Goal: Information Seeking & Learning: Learn about a topic

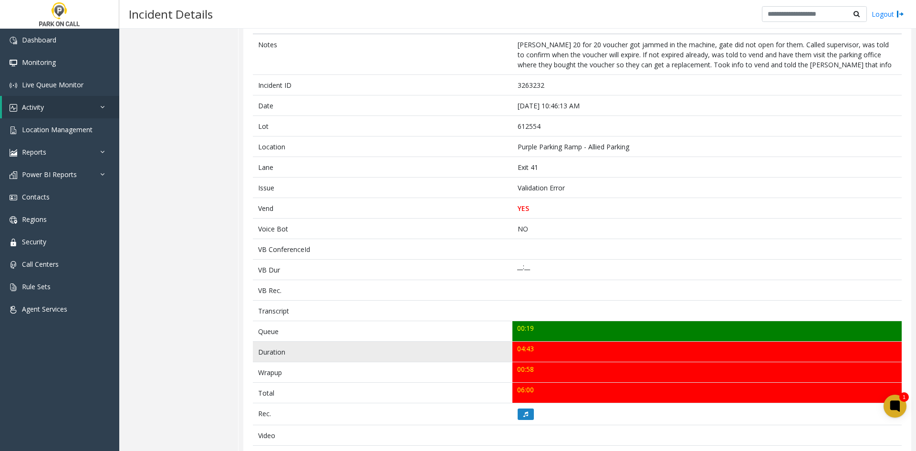
scroll to position [95, 0]
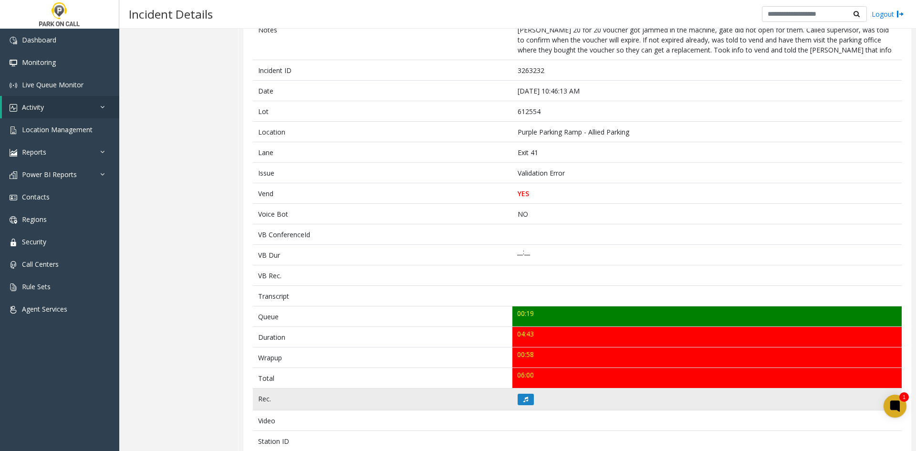
click at [520, 406] on td at bounding box center [706, 399] width 389 height 22
click at [519, 401] on button at bounding box center [526, 399] width 16 height 11
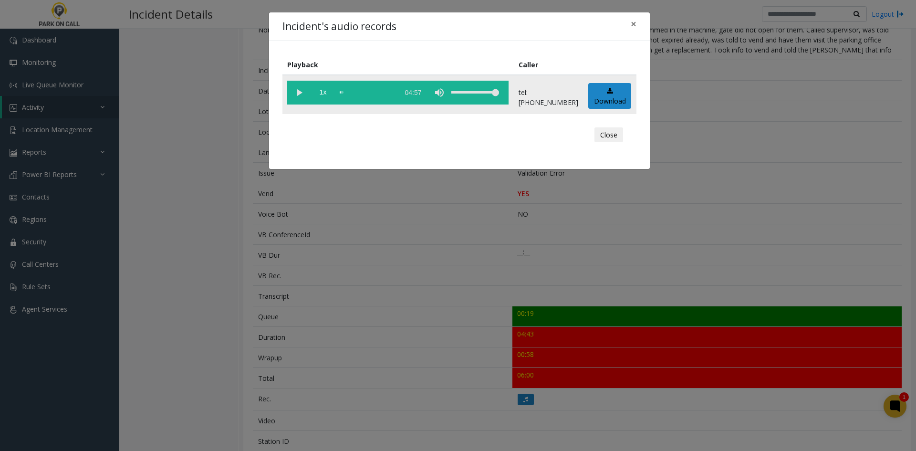
click at [302, 102] on vg-play-pause at bounding box center [299, 93] width 24 height 24
click at [326, 95] on span "1x" at bounding box center [323, 93] width 24 height 24
click at [324, 97] on span "1x" at bounding box center [323, 93] width 24 height 24
drag, startPoint x: 485, startPoint y: 92, endPoint x: 471, endPoint y: 97, distance: 14.8
click at [471, 97] on div "volume level" at bounding box center [475, 93] width 48 height 24
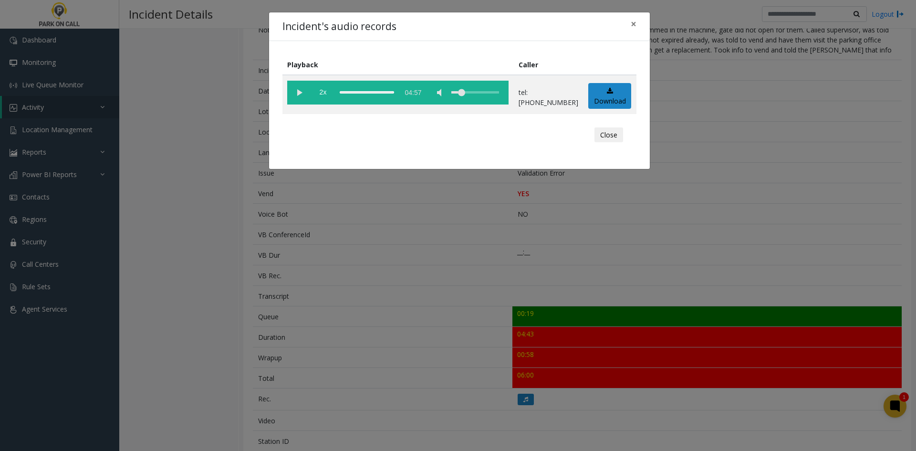
click at [789, 90] on div "Incident's audio records × Playback Caller 2x 04:57 tel:6125549005 Download Clo…" at bounding box center [458, 225] width 916 height 451
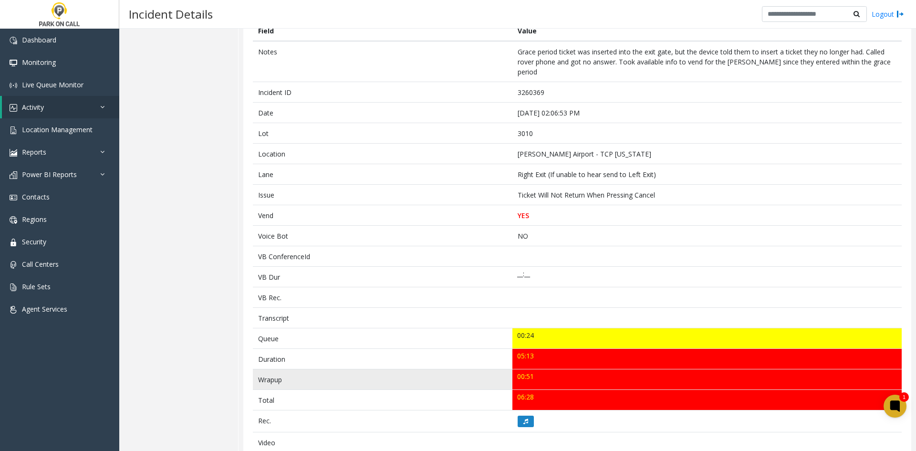
scroll to position [95, 0]
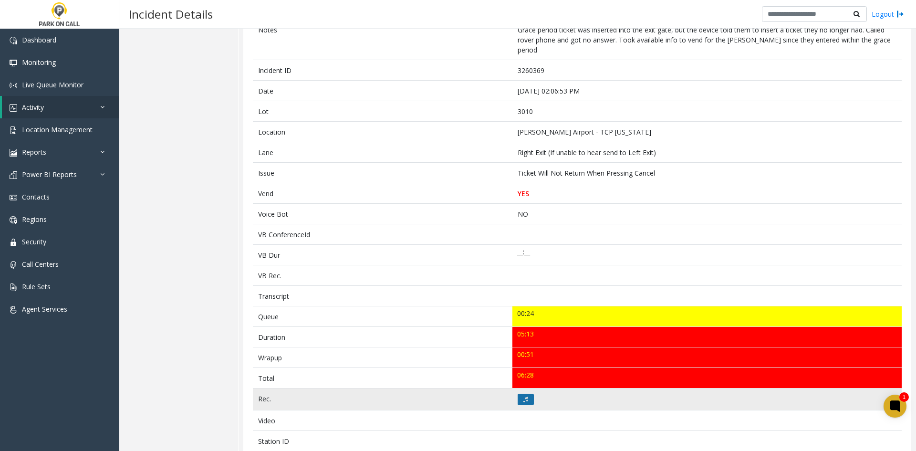
click at [518, 394] on button at bounding box center [526, 399] width 16 height 11
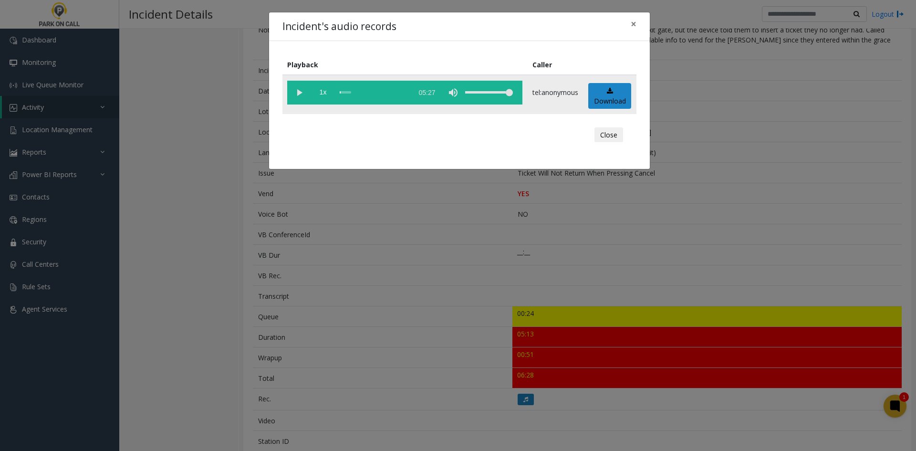
click at [300, 93] on vg-play-pause at bounding box center [299, 93] width 24 height 24
drag, startPoint x: 321, startPoint y: 89, endPoint x: 331, endPoint y: 102, distance: 16.4
click at [321, 89] on span "1x" at bounding box center [323, 93] width 24 height 24
drag, startPoint x: 331, startPoint y: 102, endPoint x: 327, endPoint y: 91, distance: 11.6
click at [327, 88] on span "1.5x" at bounding box center [323, 93] width 24 height 24
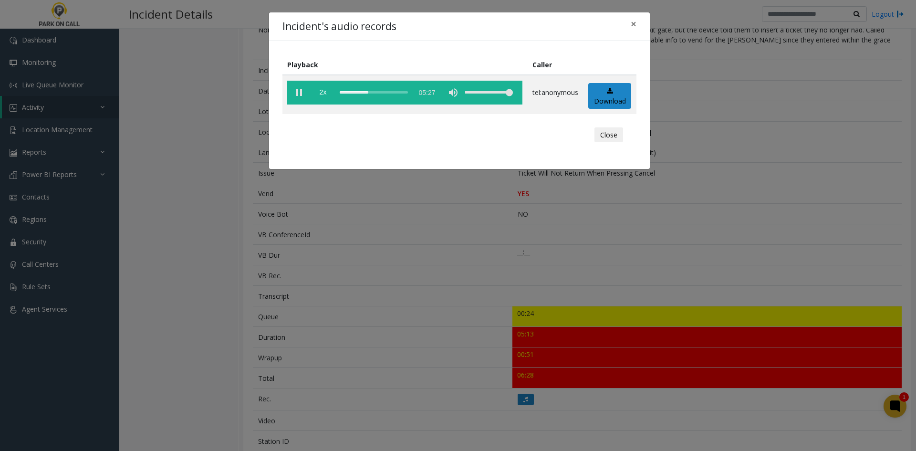
drag, startPoint x: 52, startPoint y: 348, endPoint x: 462, endPoint y: 124, distance: 467.1
click at [462, 124] on div "Incident's audio records × Playback Caller 2x 05:27 tel:anonymous Download Close" at bounding box center [458, 225] width 916 height 451
click at [462, 124] on div "Close" at bounding box center [459, 135] width 341 height 29
drag, startPoint x: 476, startPoint y: 15, endPoint x: 103, endPoint y: 171, distance: 403.9
click at [103, 171] on div "Incident's audio records × Playback Caller 2x 05:27 tel:anonymous Download Close" at bounding box center [458, 225] width 916 height 451
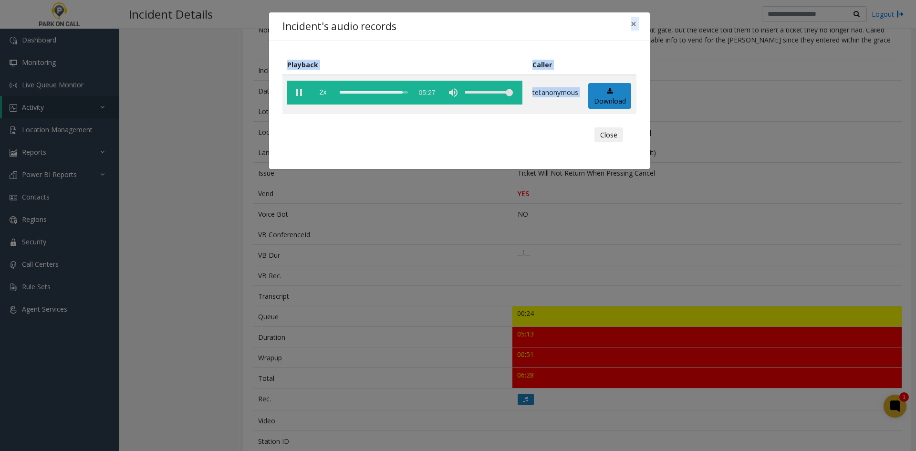
click at [251, 287] on div "Incident's audio records × Playback Caller 2x 05:27 tel:anonymous Download Close" at bounding box center [458, 225] width 916 height 451
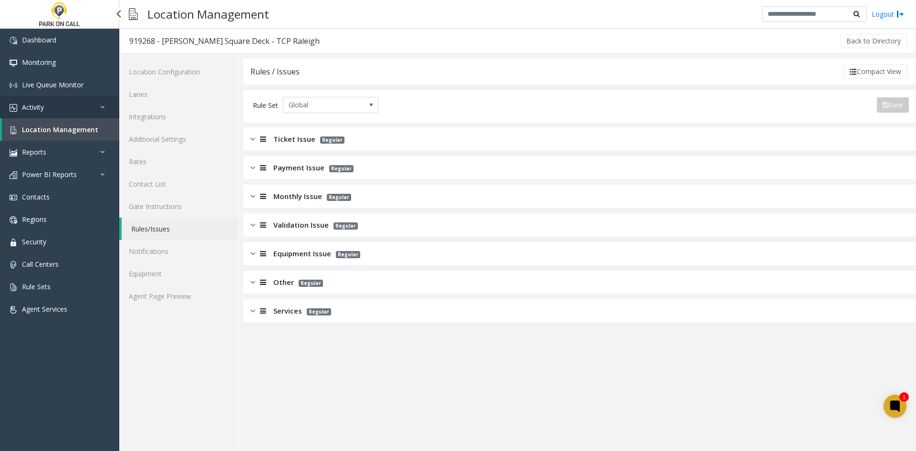
click at [50, 110] on link "Activity" at bounding box center [59, 107] width 119 height 22
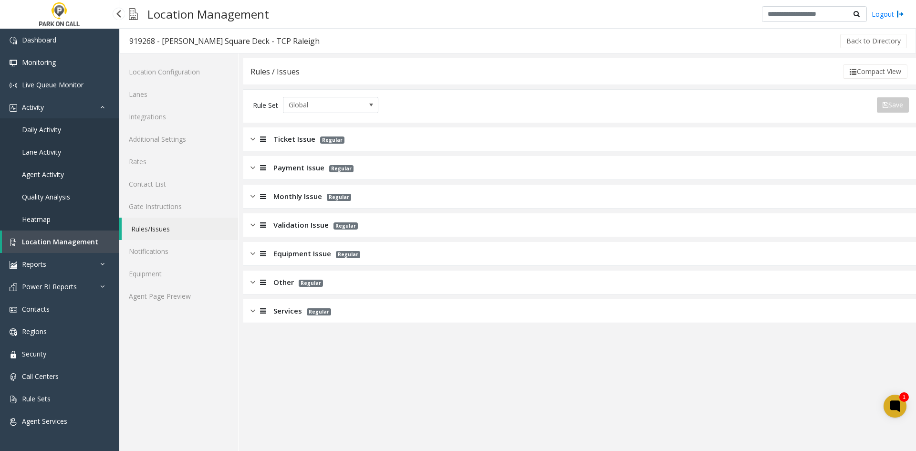
click at [35, 128] on span "Daily Activity" at bounding box center [41, 129] width 39 height 9
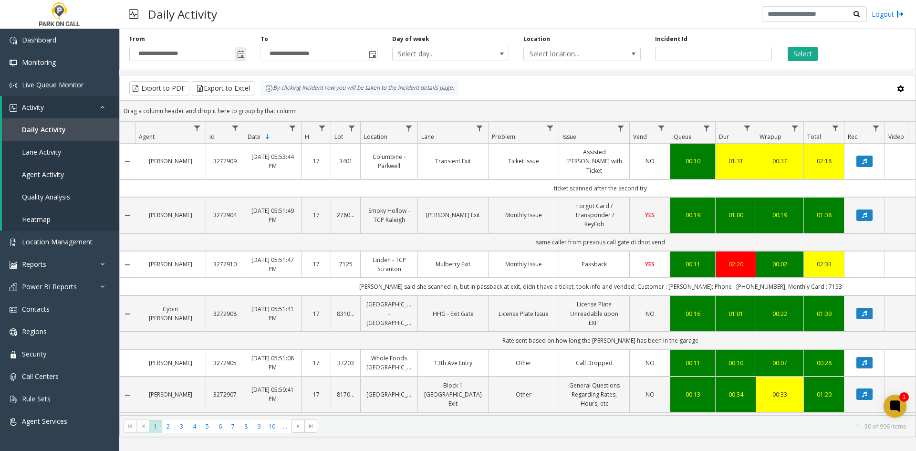
click at [240, 54] on span "Toggle popup" at bounding box center [241, 55] width 8 height 8
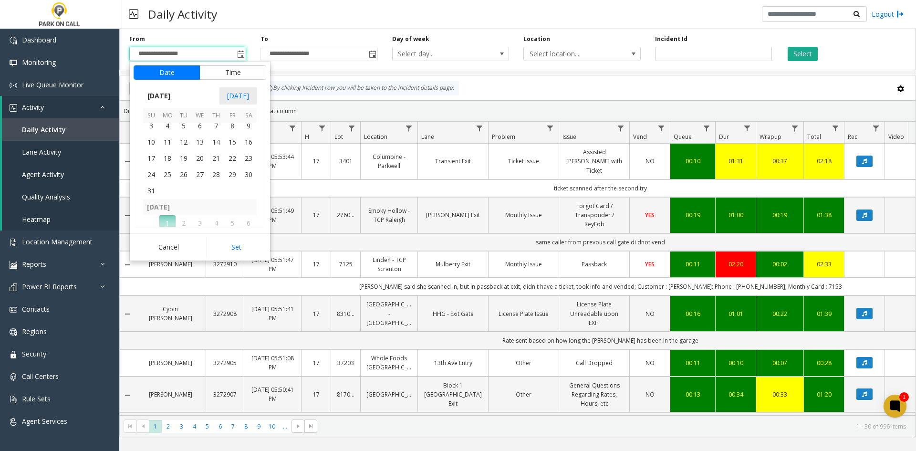
scroll to position [171082, 0]
click at [237, 166] on span "1" at bounding box center [232, 160] width 16 height 16
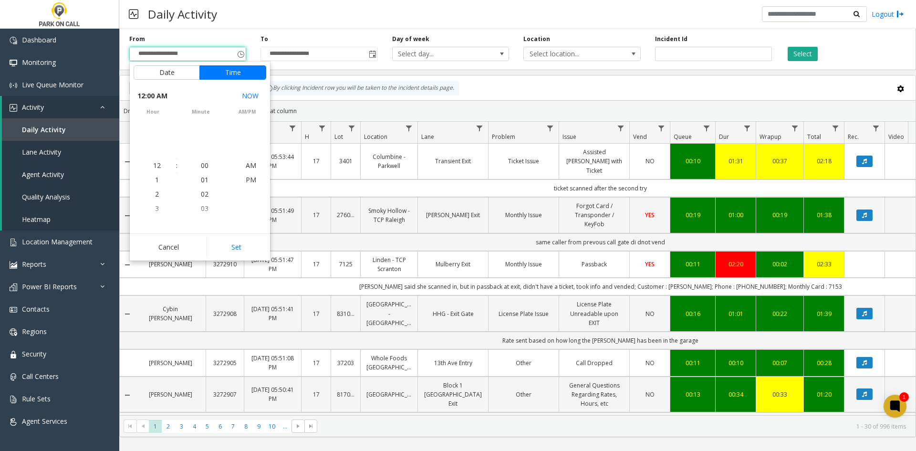
scroll to position [171111, 0]
click at [224, 240] on button "Set" at bounding box center [237, 247] width 60 height 21
type input "**********"
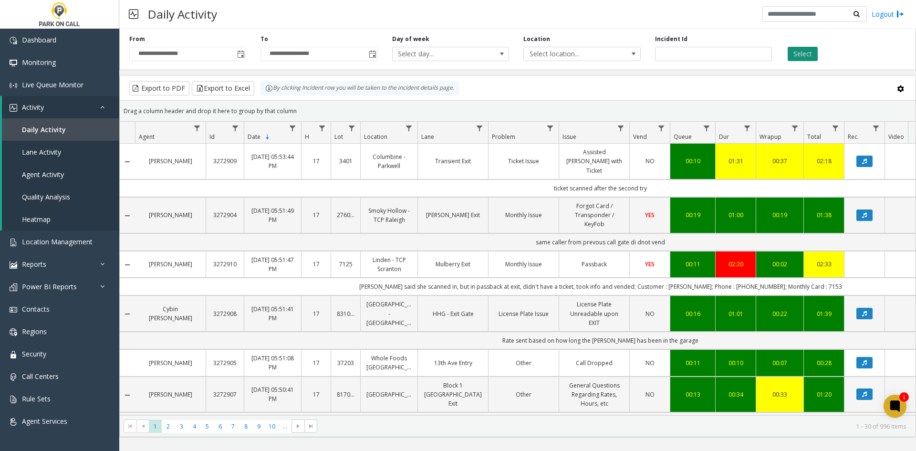
click at [809, 56] on button "Select" at bounding box center [803, 54] width 30 height 14
click at [570, 58] on span "Select location..." at bounding box center [570, 53] width 93 height 13
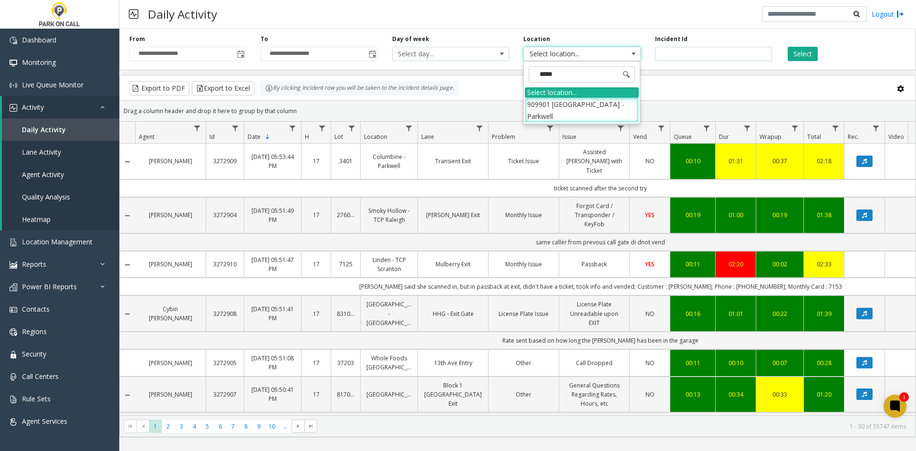
type input "******"
click at [569, 102] on li "909901 Modera Hollywood - Parkwell" at bounding box center [582, 110] width 114 height 25
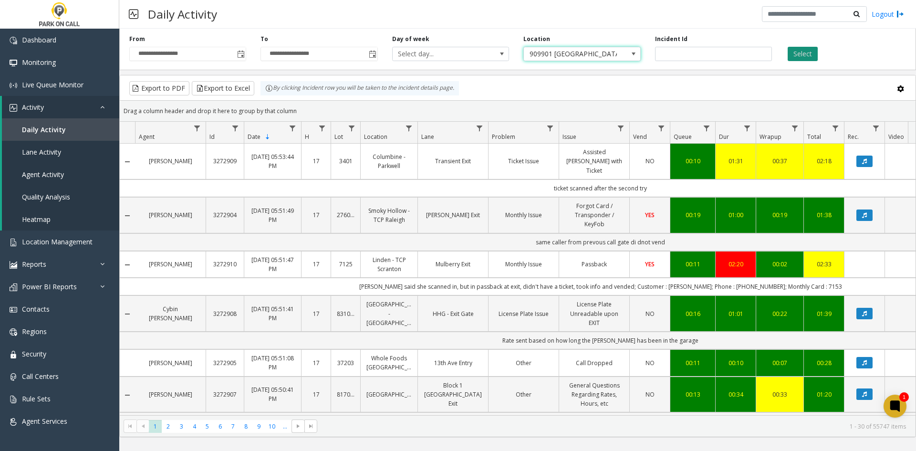
click at [802, 59] on button "Select" at bounding box center [803, 54] width 30 height 14
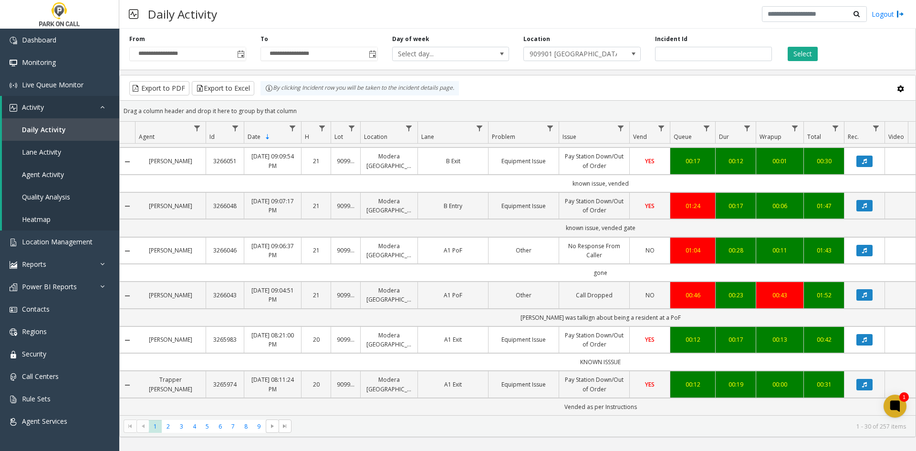
scroll to position [1314, 0]
click at [165, 425] on span "2" at bounding box center [168, 426] width 13 height 13
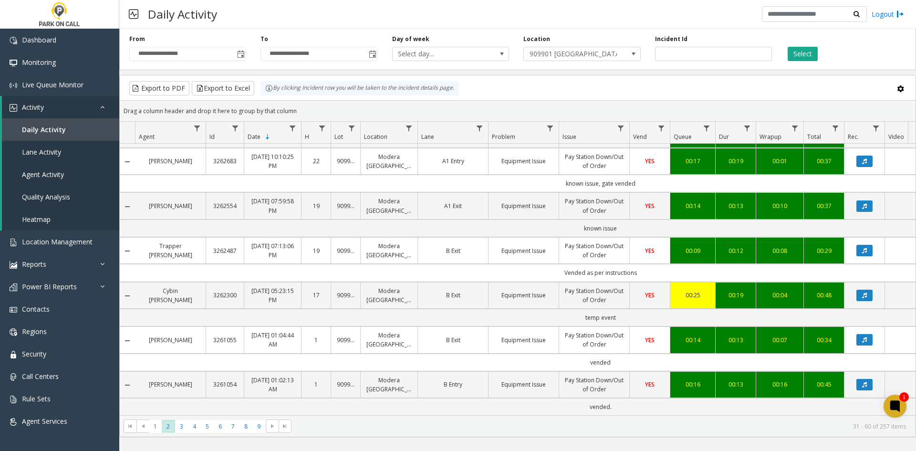
scroll to position [1260, 0]
click at [176, 427] on span "3" at bounding box center [181, 426] width 13 height 13
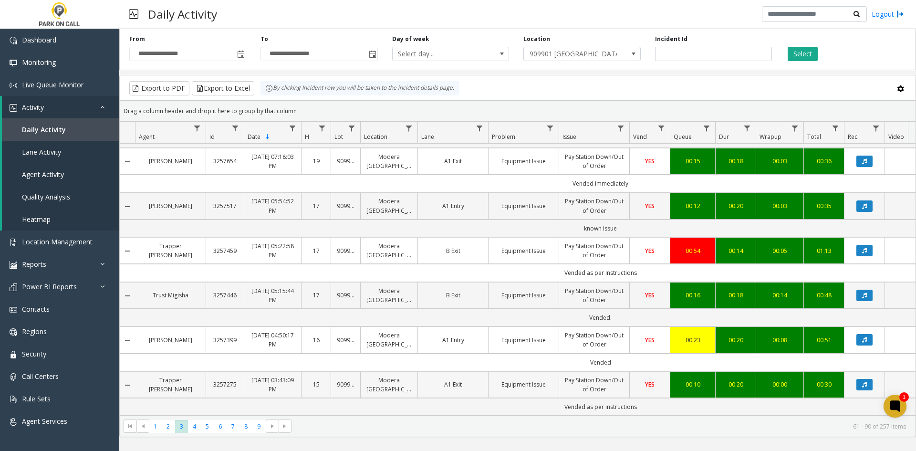
scroll to position [1243, 0]
click at [195, 428] on span "4" at bounding box center [194, 426] width 13 height 13
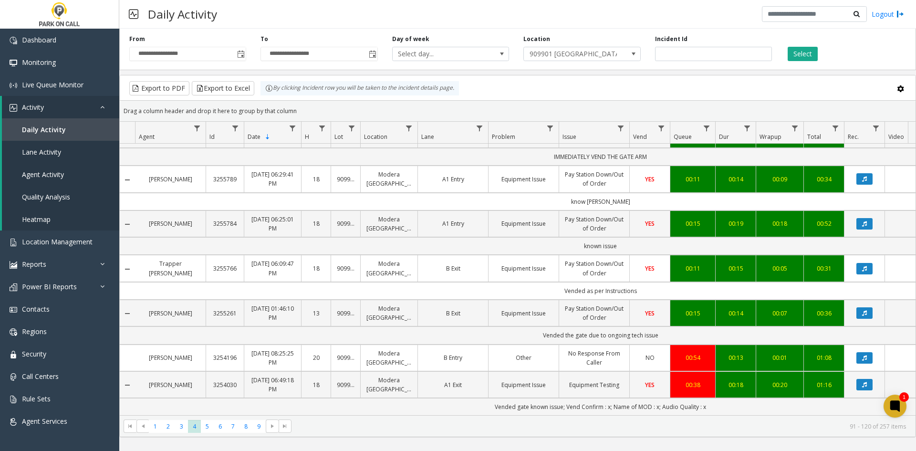
scroll to position [1279, 0]
click at [204, 433] on kendo-pager "* * * * * * * * * 1 2 3 4 5 6 7 8 9 91 - 120 of 257 items" at bounding box center [518, 425] width 796 height 21
click at [206, 429] on span "5" at bounding box center [207, 426] width 13 height 13
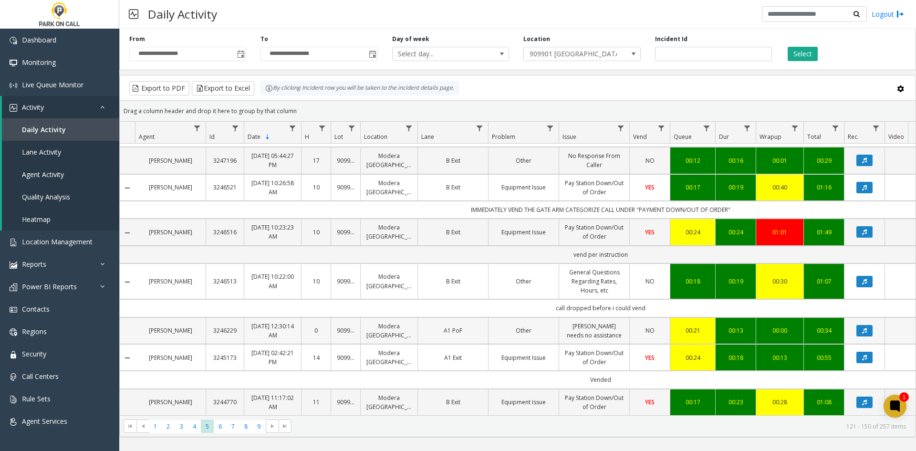
scroll to position [1190, 0]
click at [135, 427] on span at bounding box center [130, 425] width 13 height 13
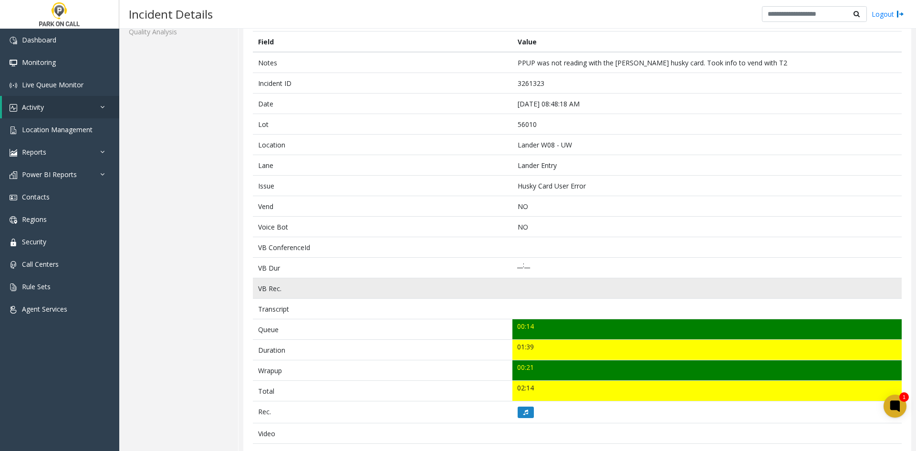
scroll to position [48, 0]
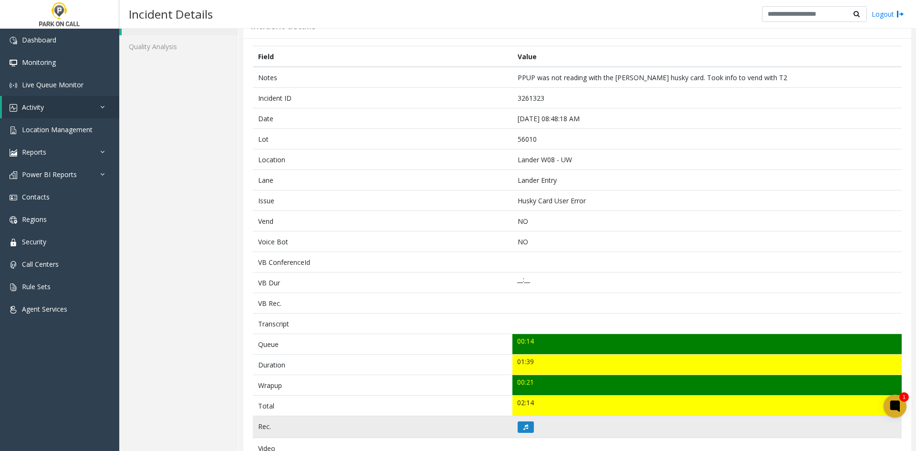
click at [536, 437] on td at bounding box center [706, 427] width 389 height 22
click at [529, 436] on td at bounding box center [706, 427] width 389 height 22
click at [526, 431] on button at bounding box center [526, 426] width 16 height 11
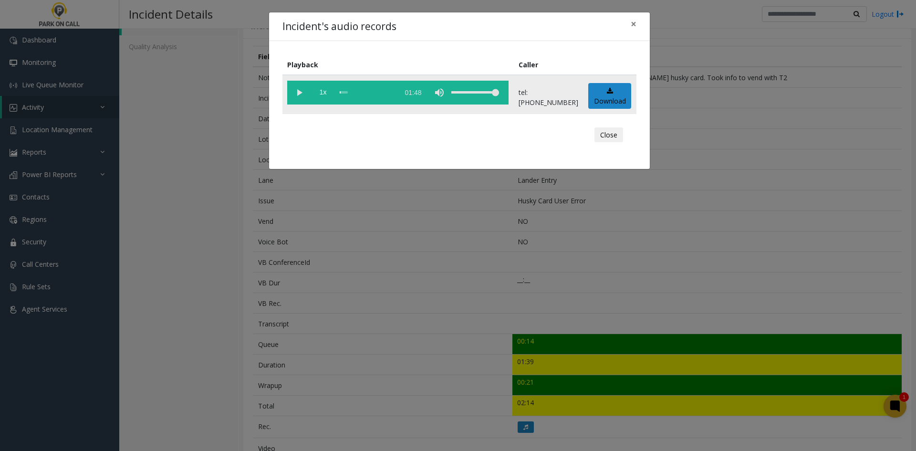
click at [298, 84] on vg-play-pause at bounding box center [299, 93] width 24 height 24
click at [321, 93] on span "1x" at bounding box center [323, 93] width 24 height 24
click at [321, 94] on span "1.5x" at bounding box center [323, 93] width 24 height 24
drag, startPoint x: 502, startPoint y: 93, endPoint x: 486, endPoint y: 94, distance: 16.2
click at [486, 94] on div "volume level" at bounding box center [475, 93] width 48 height 24
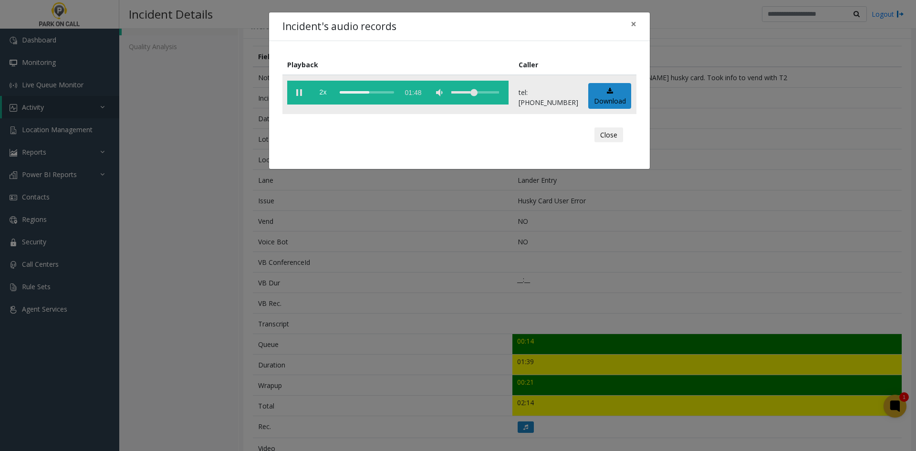
click at [298, 91] on vg-play-pause at bounding box center [299, 93] width 24 height 24
click at [300, 101] on vg-play-pause at bounding box center [299, 93] width 24 height 24
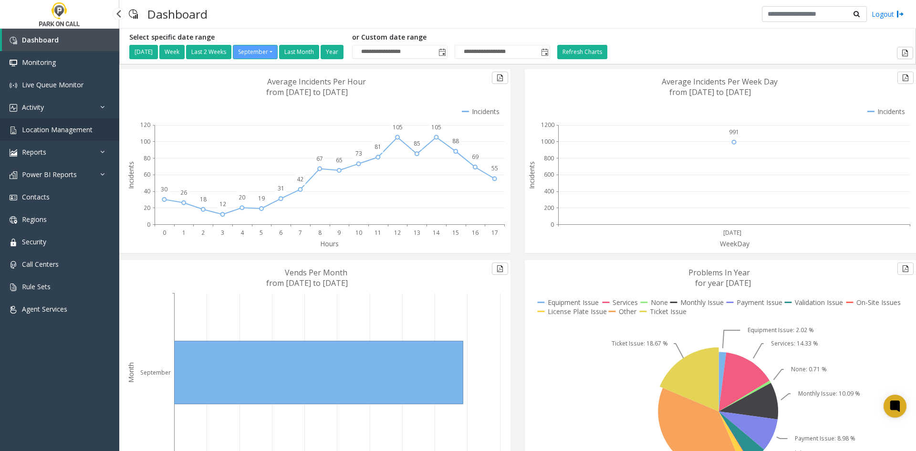
click at [76, 133] on span "Location Management" at bounding box center [57, 129] width 71 height 9
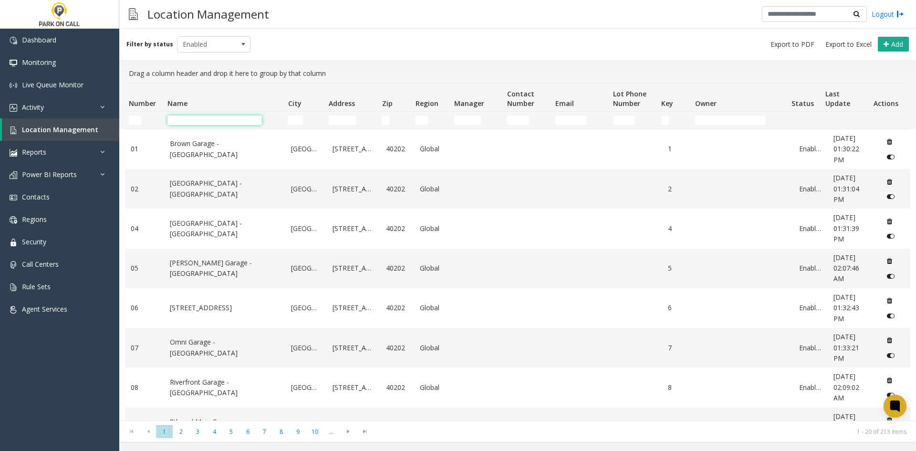
click at [230, 121] on input "Name Filter" at bounding box center [214, 120] width 94 height 10
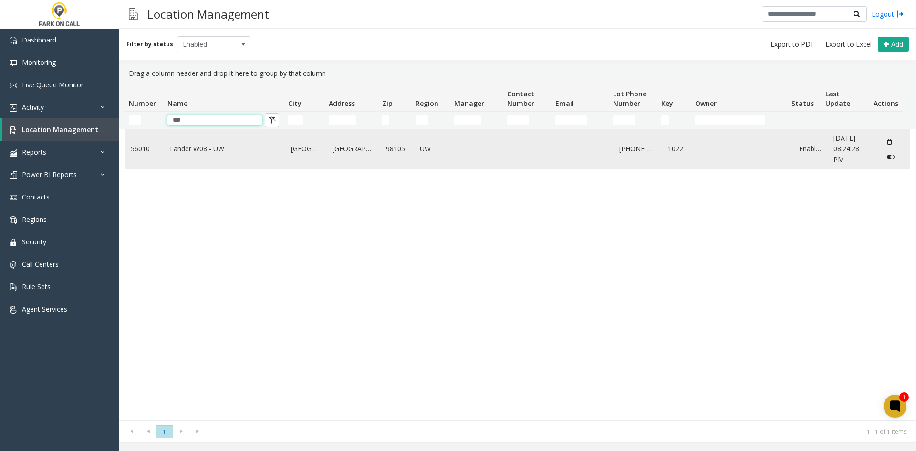
type input "***"
click at [199, 155] on td "Lander W08 - UW" at bounding box center [225, 149] width 122 height 40
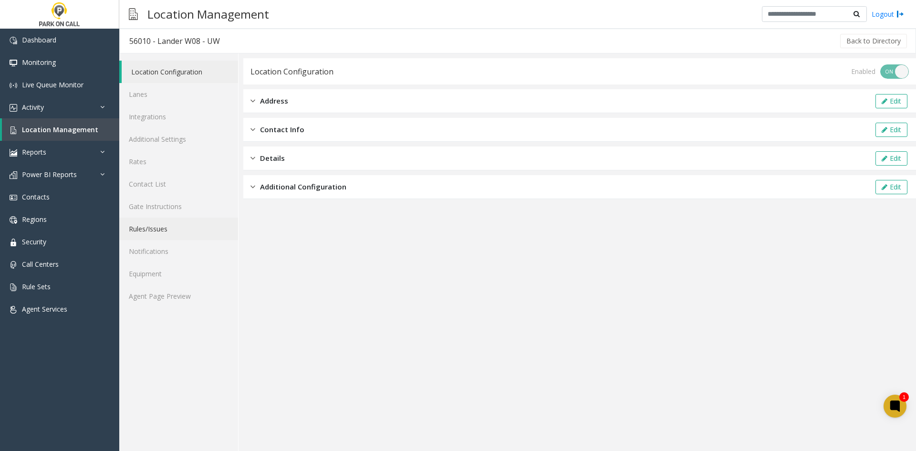
click at [167, 233] on link "Rules/Issues" at bounding box center [178, 229] width 119 height 22
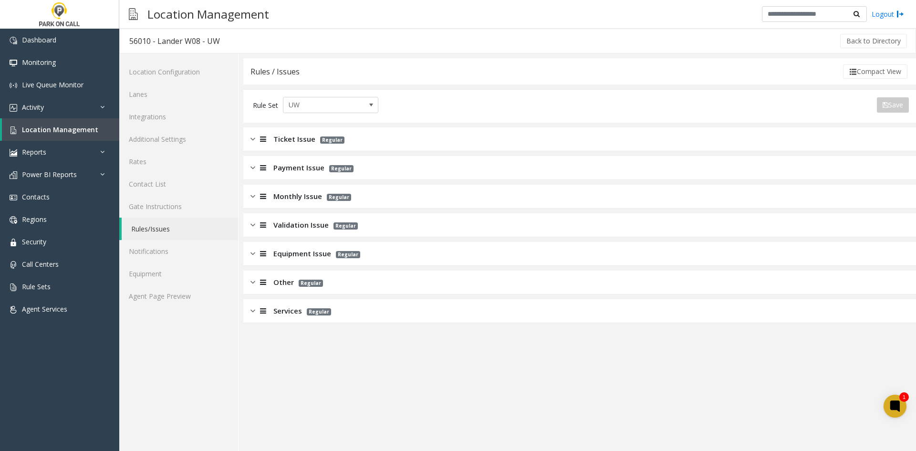
click at [275, 206] on div "Monthly Issue Regular" at bounding box center [579, 197] width 673 height 24
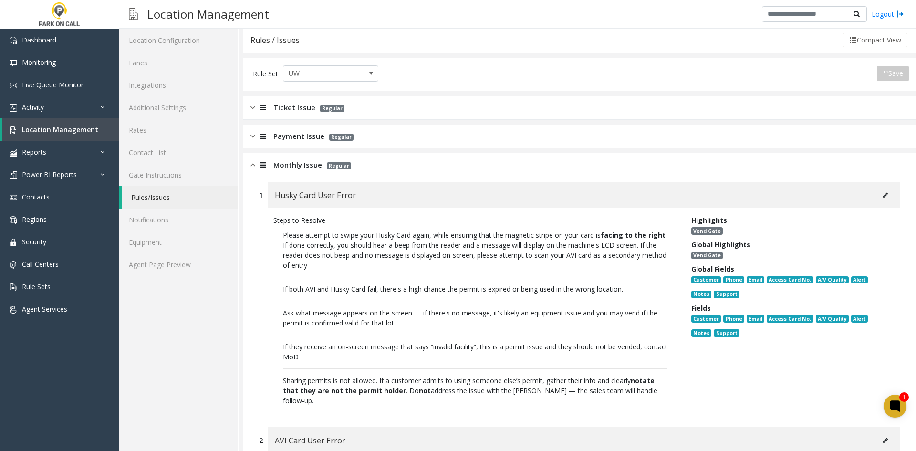
scroll to position [48, 0]
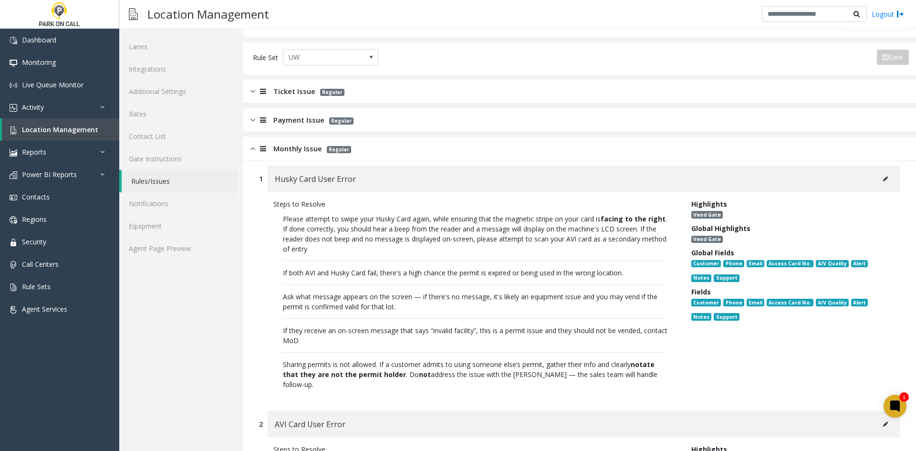
click at [505, 240] on p "Please attempt to swipe your Husky Card again, while ensuring that the magnetic…" at bounding box center [475, 301] width 404 height 185
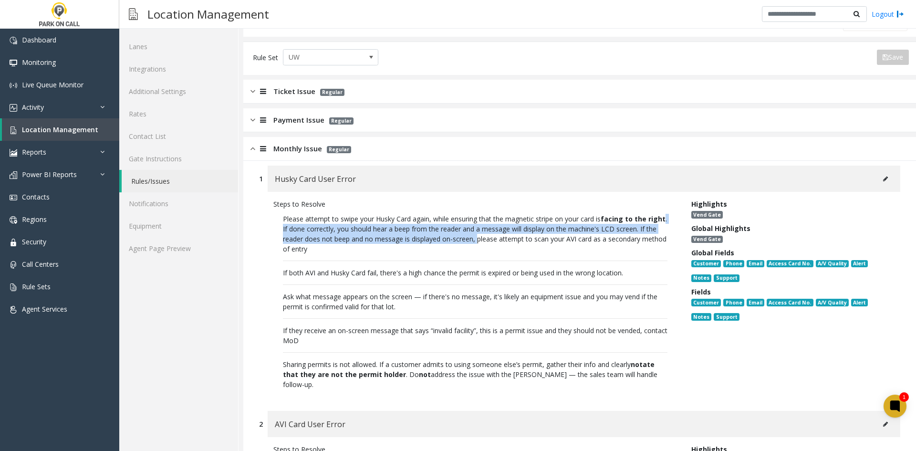
drag, startPoint x: 505, startPoint y: 240, endPoint x: 500, endPoint y: 246, distance: 7.1
click at [500, 246] on p "Please attempt to swipe your Husky Card again, while ensuring that the magnetic…" at bounding box center [475, 301] width 404 height 185
copy p ". If done correctly, you should hear a beep from the reader and a message will …"
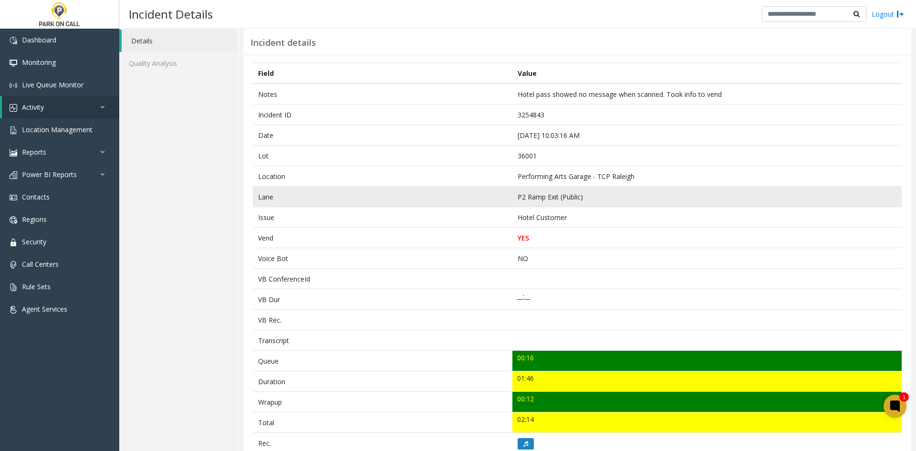
scroll to position [48, 0]
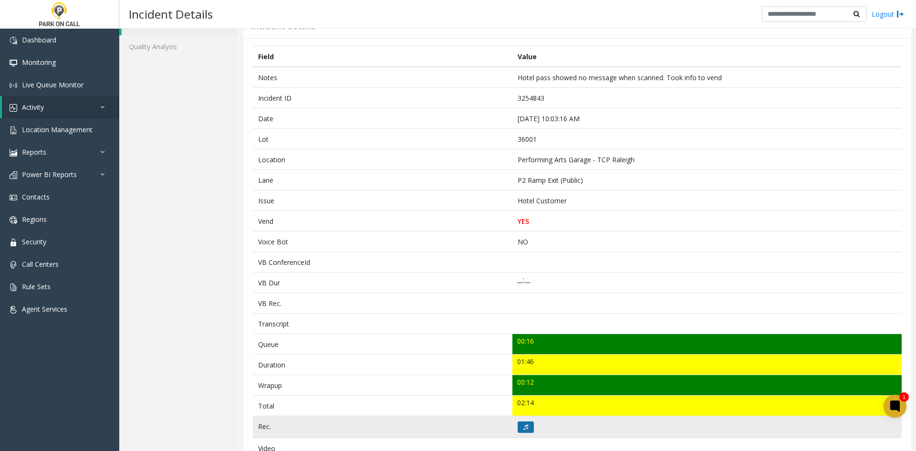
click at [526, 429] on button at bounding box center [526, 426] width 16 height 11
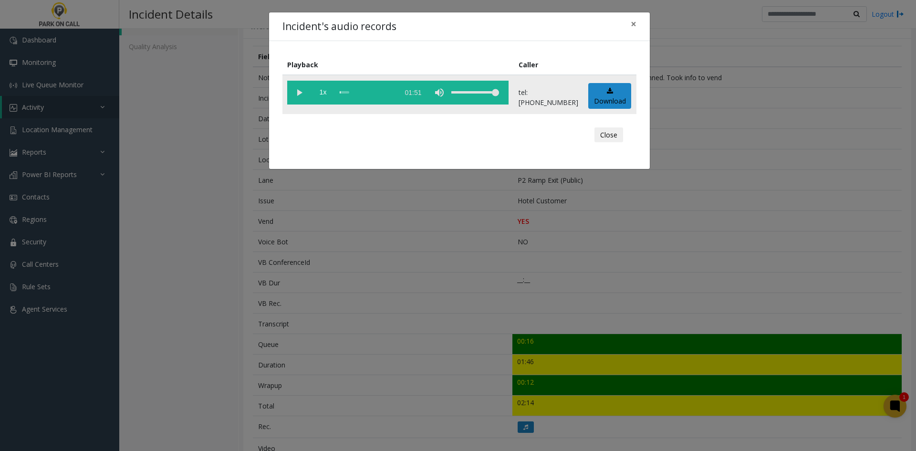
click at [297, 94] on vg-play-pause at bounding box center [299, 93] width 24 height 24
drag, startPoint x: 483, startPoint y: 94, endPoint x: 499, endPoint y: 98, distance: 17.1
click at [499, 98] on div "volume level" at bounding box center [475, 93] width 48 height 24
click at [324, 92] on span "1x" at bounding box center [323, 93] width 24 height 24
drag, startPoint x: 323, startPoint y: 92, endPoint x: 315, endPoint y: 97, distance: 9.4
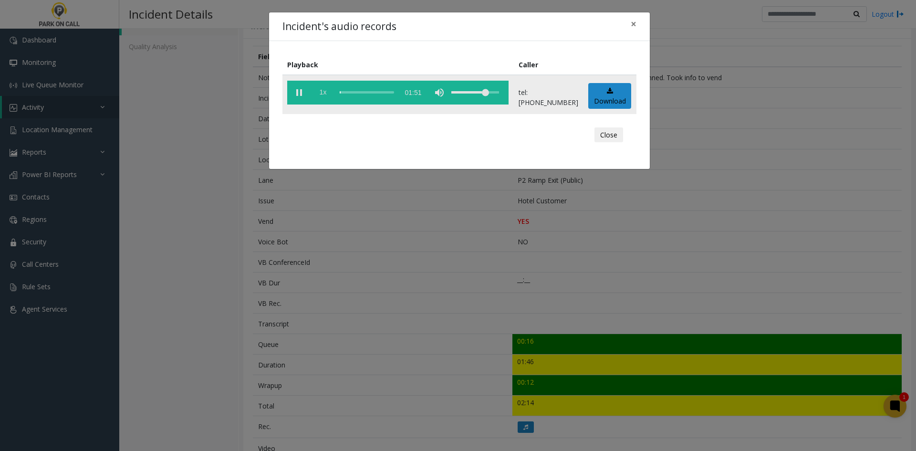
click at [318, 95] on span "1x" at bounding box center [323, 93] width 24 height 24
click at [304, 89] on vg-play-pause at bounding box center [299, 93] width 24 height 24
click at [388, 24] on h4 "Incident's audio records" at bounding box center [339, 26] width 114 height 15
click at [309, 96] on vg-play-pause at bounding box center [299, 93] width 24 height 24
click at [317, 252] on div "Incident's audio records × Playback Caller 2x 01:51 tel:0020019004 Download Clo…" at bounding box center [458, 225] width 916 height 451
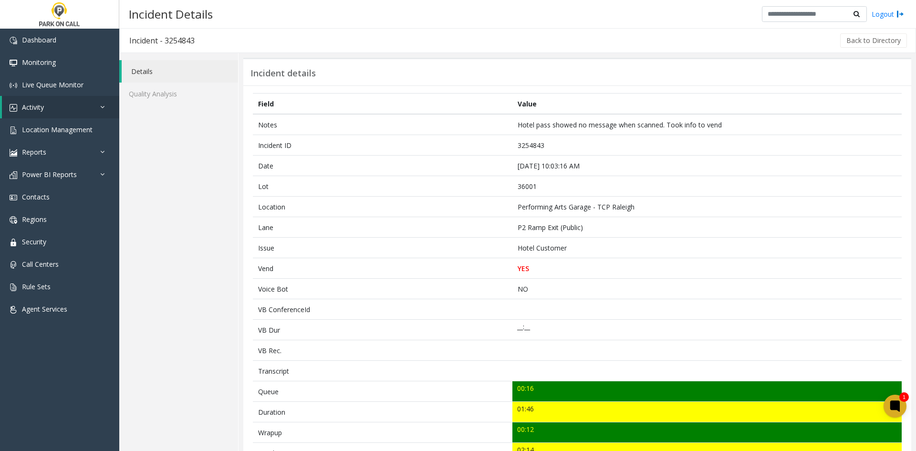
scroll to position [0, 0]
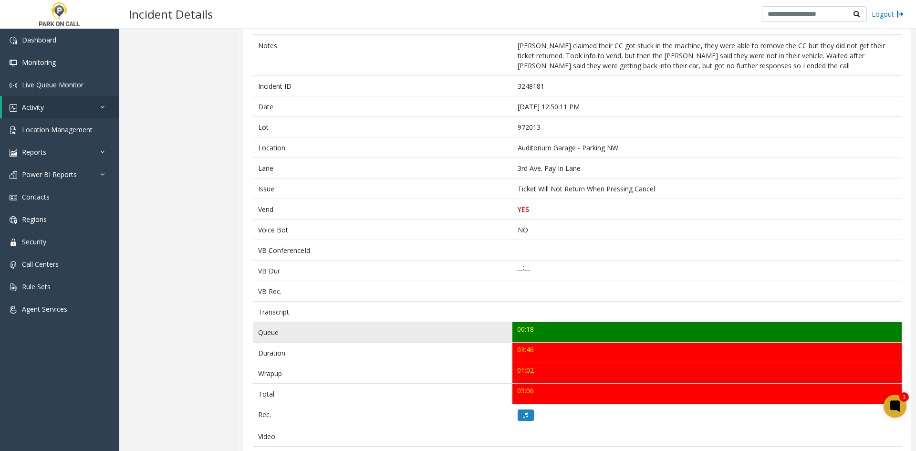
scroll to position [95, 0]
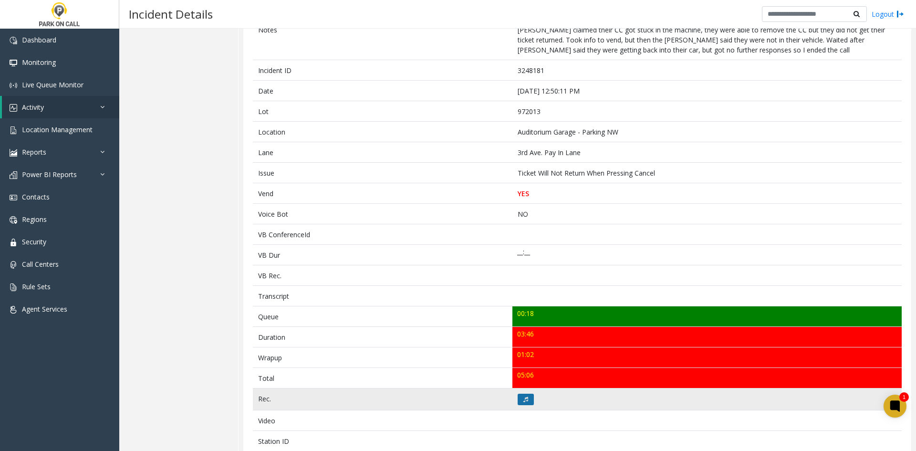
click at [518, 404] on button at bounding box center [526, 399] width 16 height 11
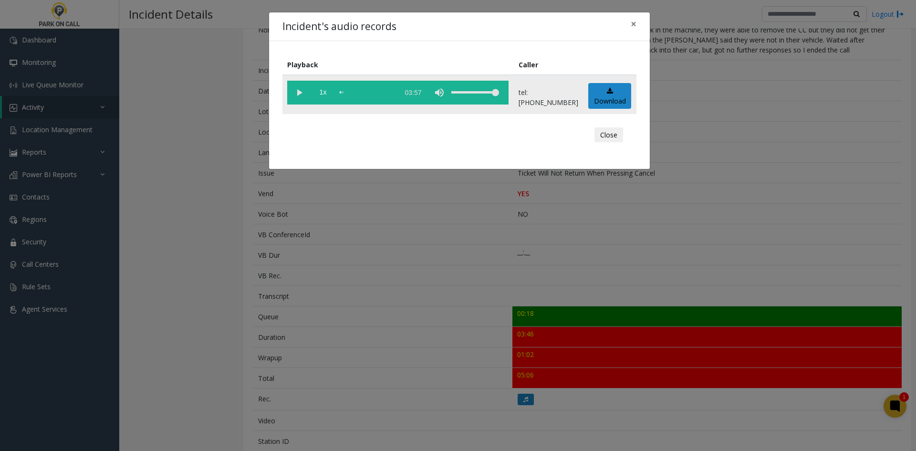
drag, startPoint x: 294, startPoint y: 102, endPoint x: 322, endPoint y: 105, distance: 27.9
click at [294, 103] on vg-play-pause at bounding box center [299, 93] width 24 height 24
drag, startPoint x: 313, startPoint y: 86, endPoint x: 316, endPoint y: 90, distance: 4.9
click at [316, 90] on span "1x" at bounding box center [323, 93] width 24 height 24
click at [316, 90] on span "1.5x" at bounding box center [323, 93] width 24 height 24
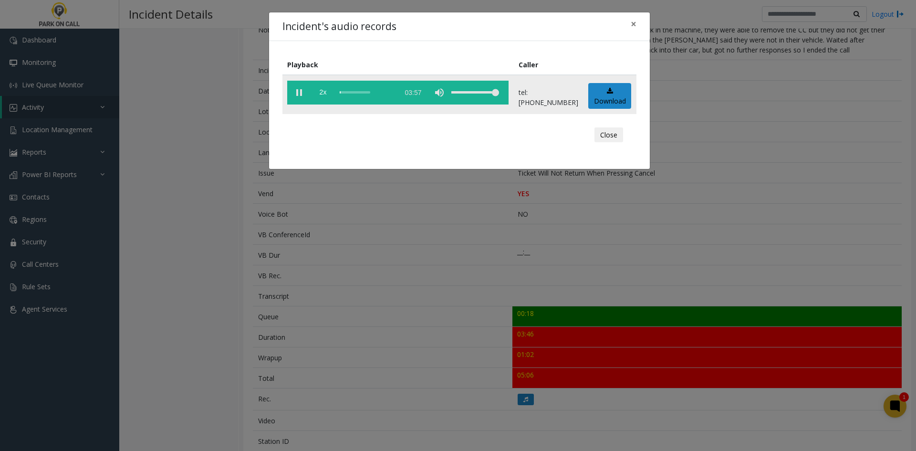
drag, startPoint x: 478, startPoint y: 100, endPoint x: 477, endPoint y: 94, distance: 5.3
click at [478, 97] on div "volume level" at bounding box center [475, 93] width 48 height 24
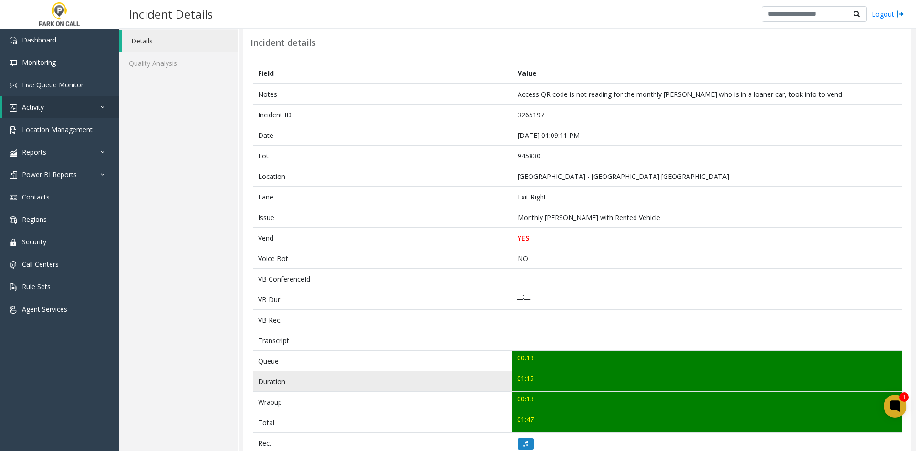
scroll to position [48, 0]
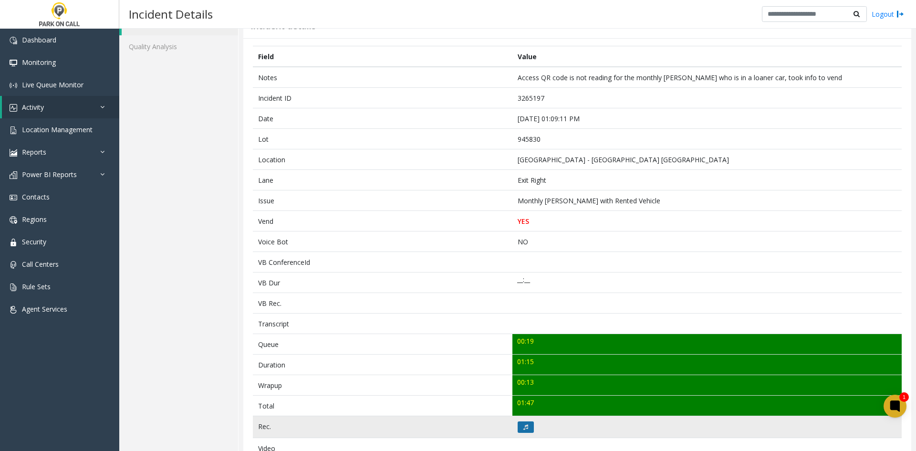
click at [518, 426] on button at bounding box center [526, 426] width 16 height 11
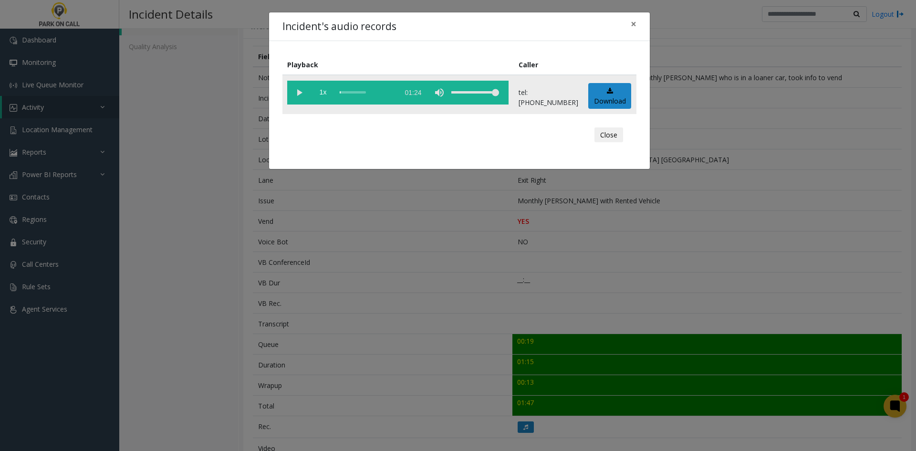
click at [302, 98] on vg-play-pause at bounding box center [299, 93] width 24 height 24
click at [311, 90] on vg-play-pause at bounding box center [299, 93] width 24 height 24
click at [294, 96] on vg-play-pause at bounding box center [299, 93] width 24 height 24
click at [321, 94] on span "1x" at bounding box center [323, 93] width 24 height 24
click at [321, 95] on span "1x" at bounding box center [323, 93] width 24 height 24
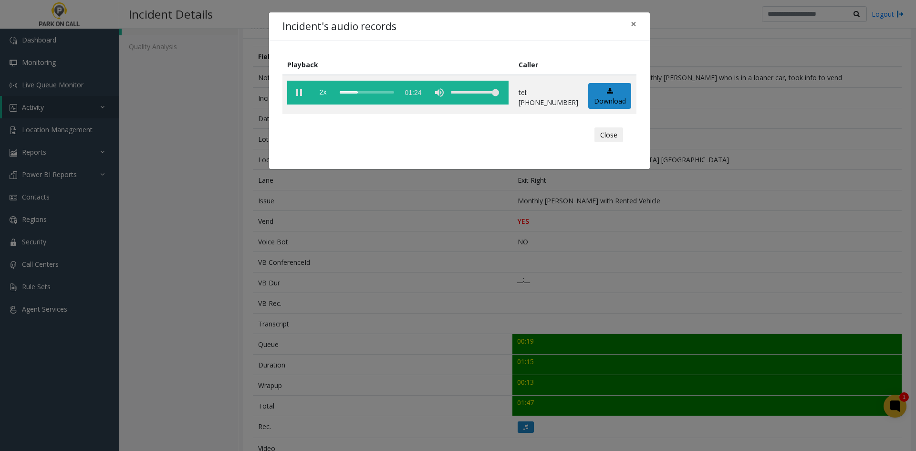
drag, startPoint x: 392, startPoint y: 245, endPoint x: 382, endPoint y: 247, distance: 9.8
click at [387, 247] on div "Incident's audio records × Playback Caller 2x 01:24 tel:[PHONE_NUMBER] Download…" at bounding box center [458, 225] width 916 height 451
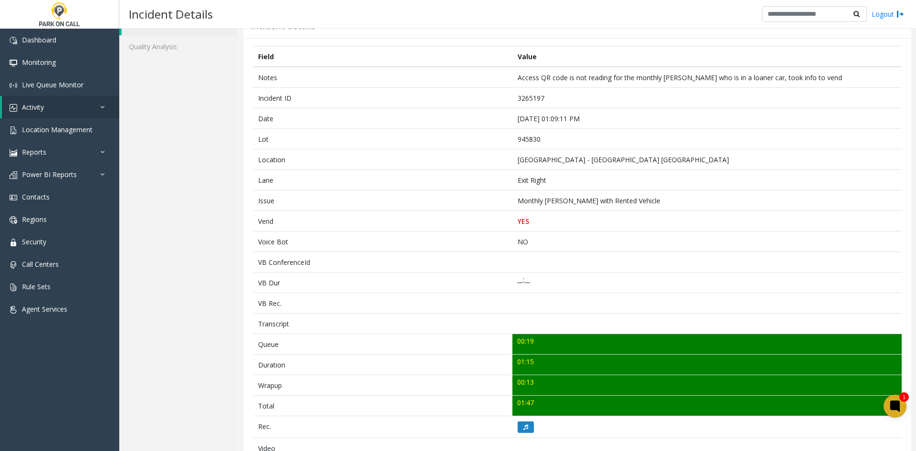
click at [238, 332] on div "Details Quality Analysis" at bounding box center [178, 386] width 119 height 760
